Goal: Check status: Check status

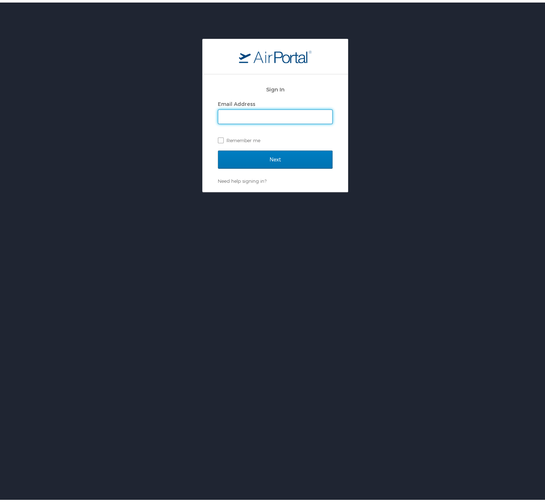
type input "[PERSON_NAME][EMAIL_ADDRESS][PERSON_NAME][DOMAIN_NAME]"
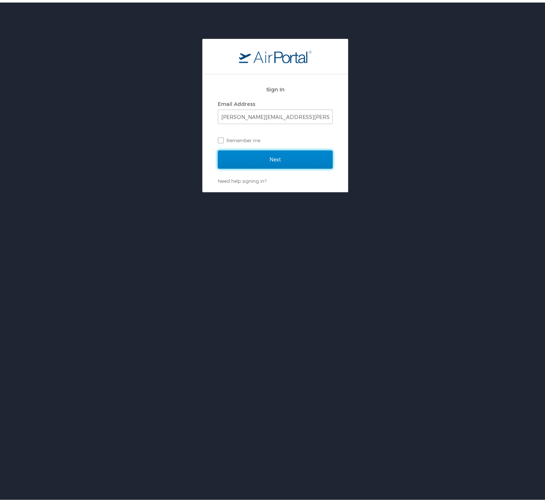
click at [270, 156] on input "Next" at bounding box center [275, 157] width 115 height 18
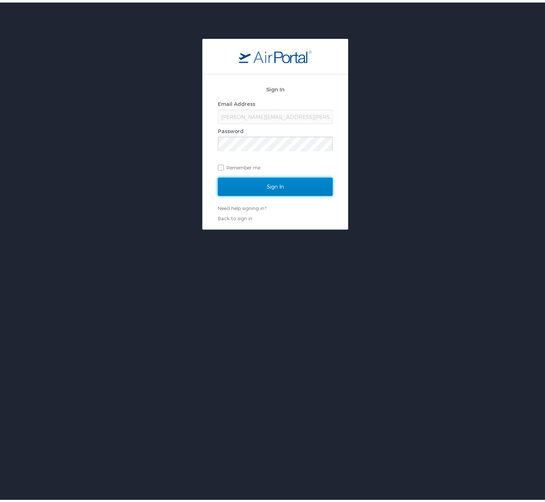
click at [257, 182] on input "Sign In" at bounding box center [275, 184] width 115 height 18
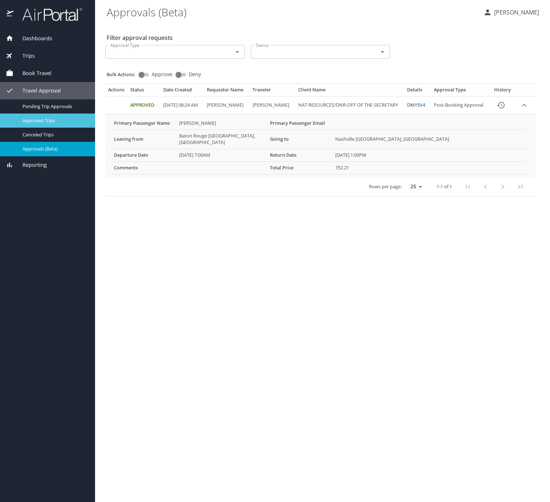
click at [49, 123] on span "Approved Trips" at bounding box center [55, 120] width 64 height 7
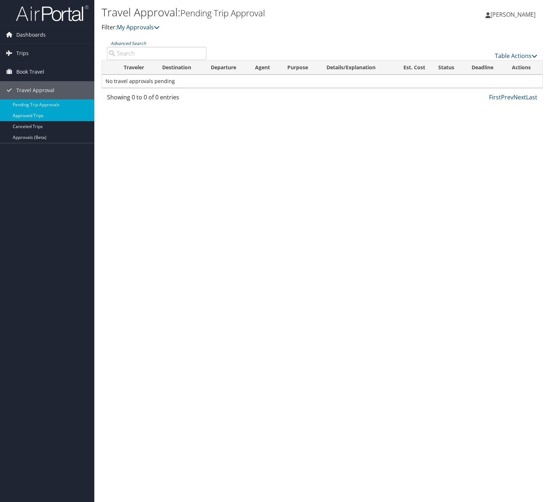
click at [39, 117] on link "Approved Trips" at bounding box center [47, 115] width 94 height 11
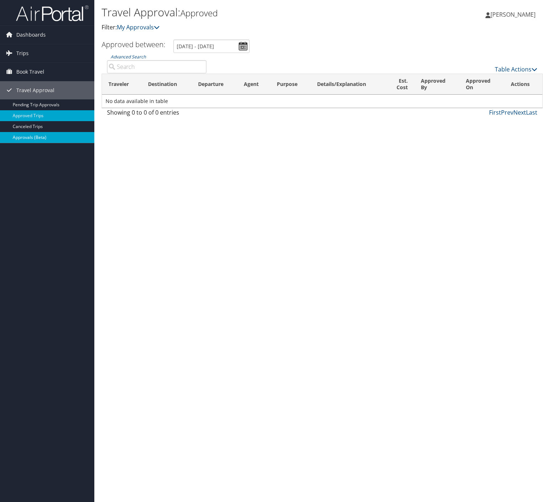
click at [51, 136] on link "Approvals (Beta)" at bounding box center [47, 137] width 94 height 11
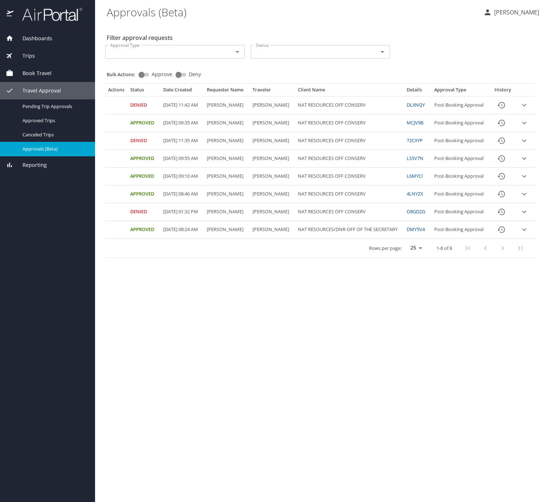
click at [525, 231] on icon "expand row" at bounding box center [524, 230] width 4 height 3
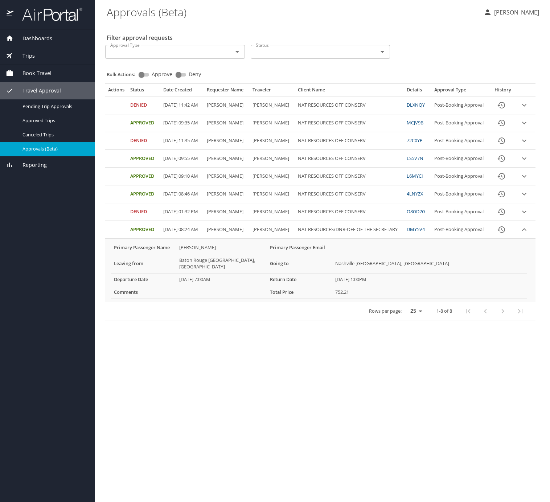
click at [164, 267] on th "Leaving from" at bounding box center [143, 263] width 65 height 19
click at [187, 278] on 7\ "10/27/2025 7:00AM" at bounding box center [221, 279] width 91 height 13
click at [364, 274] on 1\ "10/30/2025 1:00PM" at bounding box center [430, 279] width 195 height 13
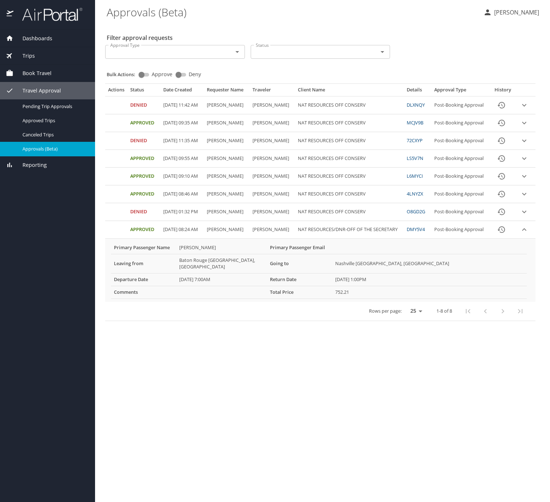
click at [30, 58] on span "Trips" at bounding box center [23, 56] width 21 height 8
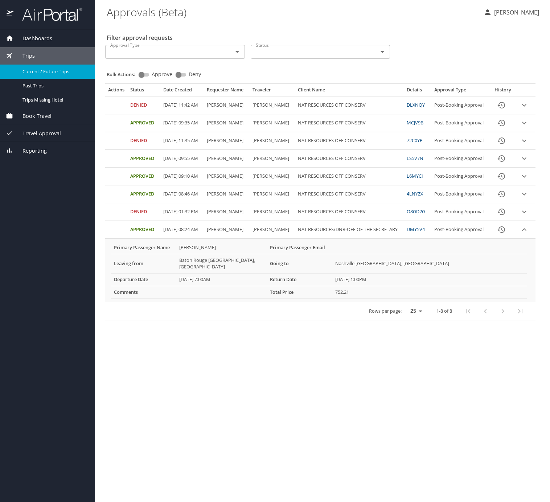
click at [36, 68] on span "Current / Future Trips" at bounding box center [55, 71] width 64 height 7
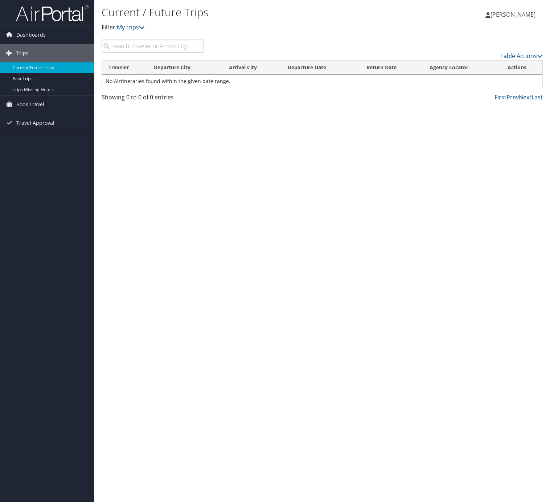
drag, startPoint x: 227, startPoint y: 238, endPoint x: 231, endPoint y: 233, distance: 6.2
click at [227, 238] on div "Current / Future Trips Filter: My trips [PERSON_NAME] [PERSON_NAME] My Settings…" at bounding box center [322, 251] width 456 height 502
click at [268, 196] on div "Current / Future Trips Filter: My trips [PERSON_NAME] [PERSON_NAME] My Settings…" at bounding box center [322, 251] width 456 height 502
click at [193, 149] on div "Current / Future Trips Filter: My trips [PERSON_NAME] [PERSON_NAME] My Settings…" at bounding box center [322, 251] width 456 height 502
click at [239, 371] on div "Current / Future Trips Filter: My trips [PERSON_NAME] [PERSON_NAME] My Settings…" at bounding box center [322, 251] width 456 height 502
